Goal: Find specific page/section: Find specific page/section

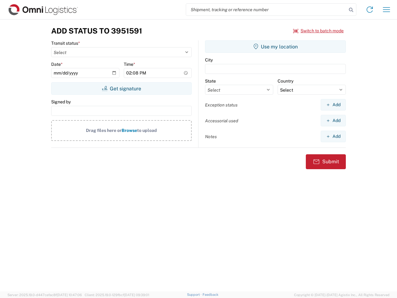
click at [267, 10] on input "search" at bounding box center [266, 10] width 161 height 12
click at [351, 10] on icon at bounding box center [351, 10] width 9 height 9
click at [370, 10] on icon at bounding box center [370, 10] width 10 height 10
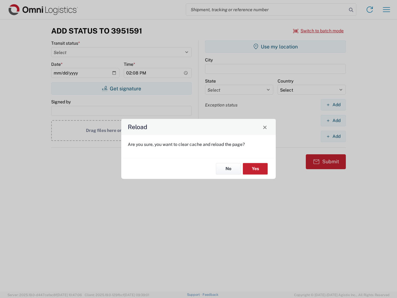
click at [387, 10] on div "Reload Are you sure, you want to clear cache and reload the page? No Yes" at bounding box center [198, 149] width 397 height 298
click at [319, 31] on div "Reload Are you sure, you want to clear cache and reload the page? No Yes" at bounding box center [198, 149] width 397 height 298
click at [121, 88] on div "Reload Are you sure, you want to clear cache and reload the page? No Yes" at bounding box center [198, 149] width 397 height 298
click at [276, 47] on div "Reload Are you sure, you want to clear cache and reload the page? No Yes" at bounding box center [198, 149] width 397 height 298
click at [333, 105] on div "Reload Are you sure, you want to clear cache and reload the page? No Yes" at bounding box center [198, 149] width 397 height 298
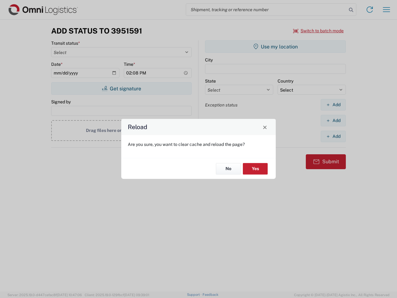
click at [333, 120] on div "Reload Are you sure, you want to clear cache and reload the page? No Yes" at bounding box center [198, 149] width 397 height 298
click at [333, 136] on div "Reload Are you sure, you want to clear cache and reload the page? No Yes" at bounding box center [198, 149] width 397 height 298
